Goal: Transaction & Acquisition: Subscribe to service/newsletter

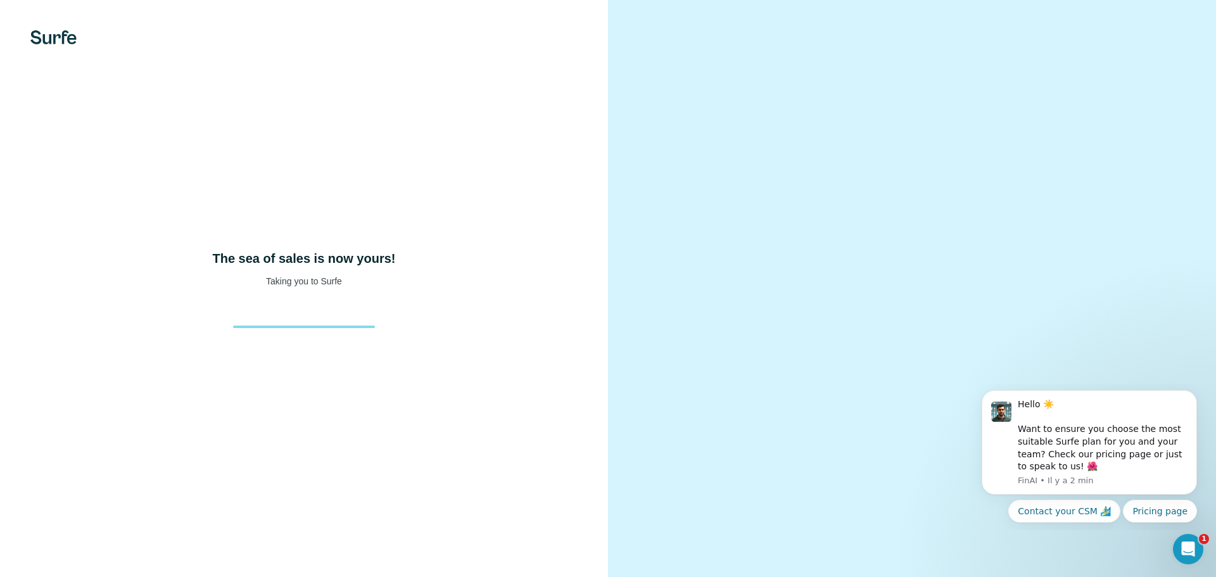
click at [41, 42] on img at bounding box center [53, 37] width 46 height 14
